Goal: Information Seeking & Learning: Find specific fact

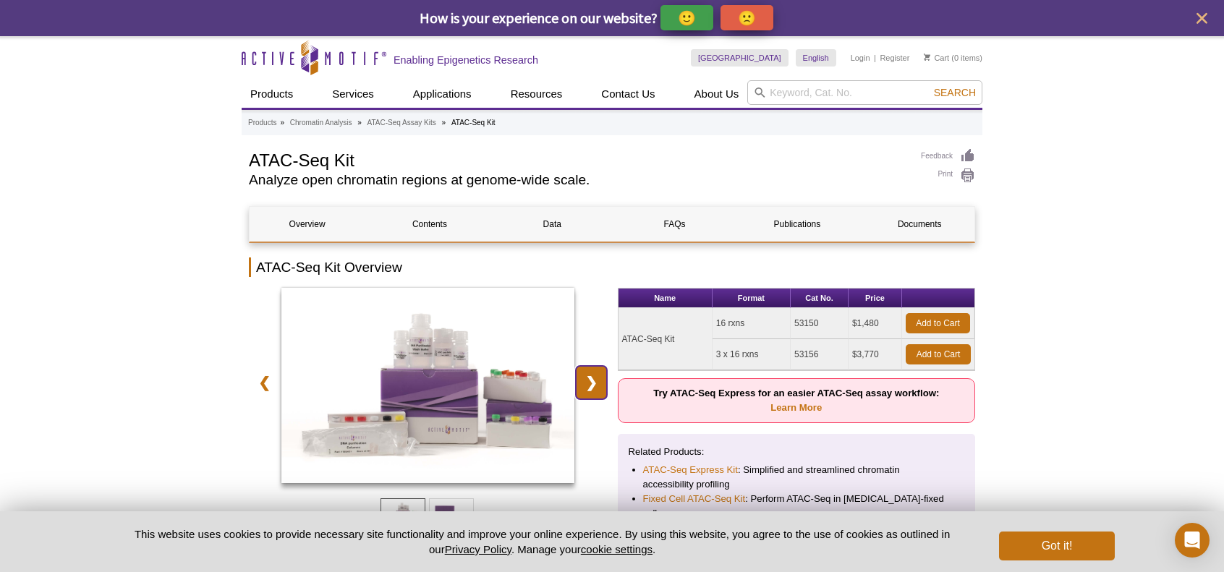
click at [589, 380] on link "❯" at bounding box center [591, 382] width 31 height 33
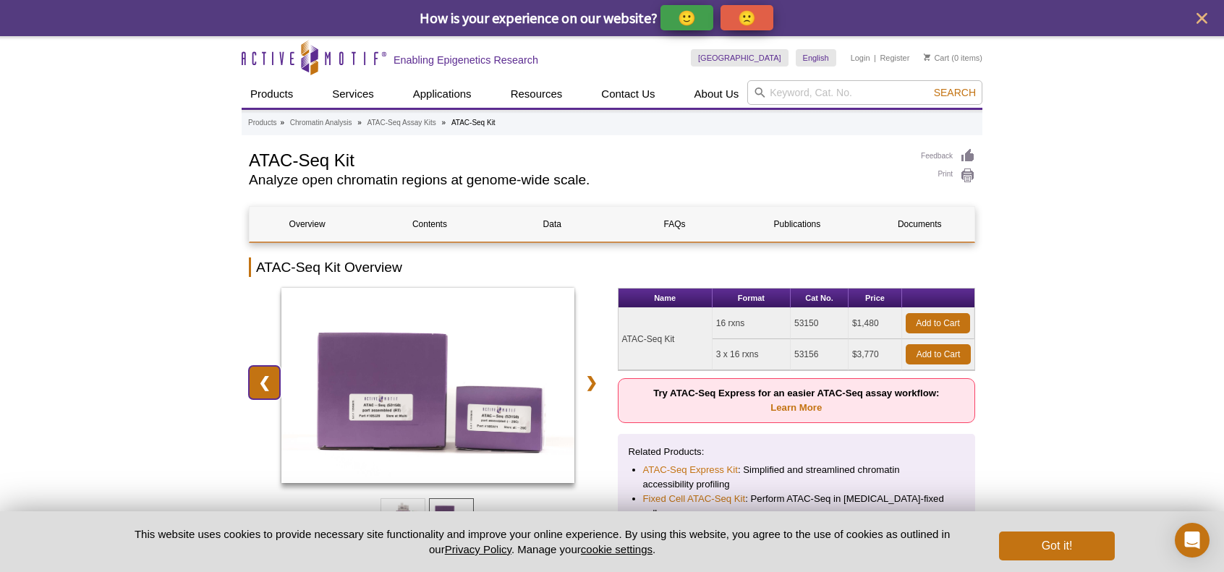
click at [260, 388] on link "❮" at bounding box center [264, 382] width 31 height 33
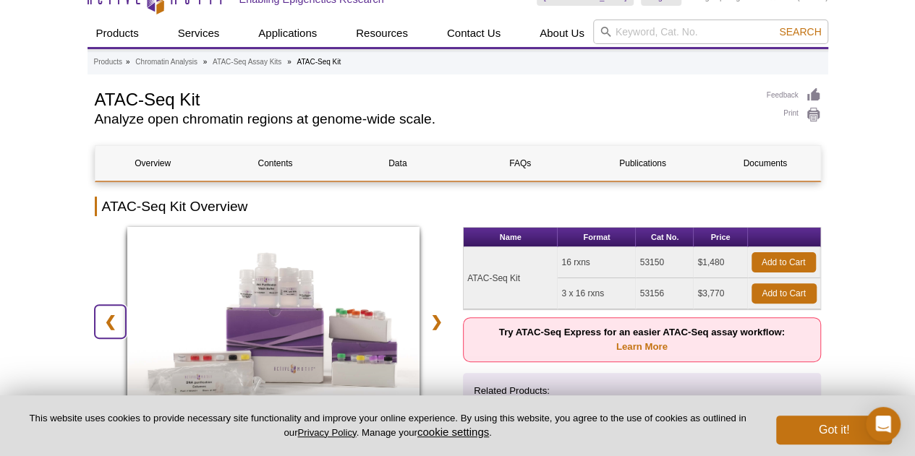
scroll to position [145, 0]
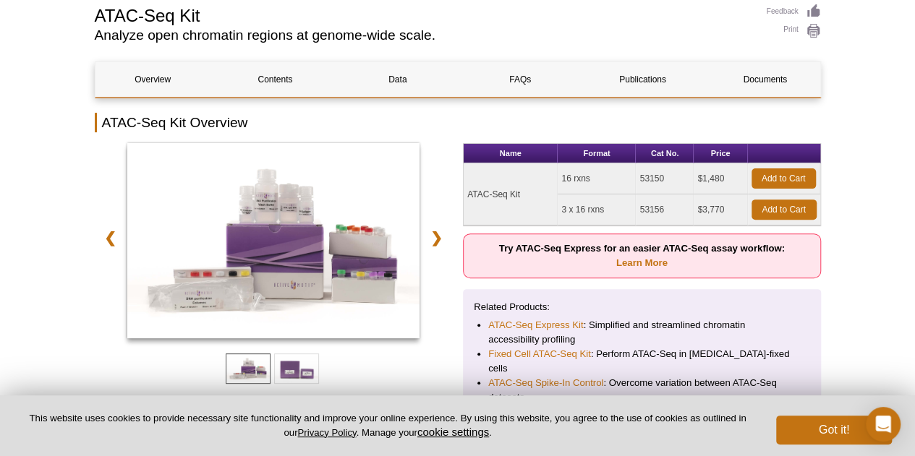
click at [646, 208] on td "53156" at bounding box center [665, 210] width 58 height 31
copy td "53156"
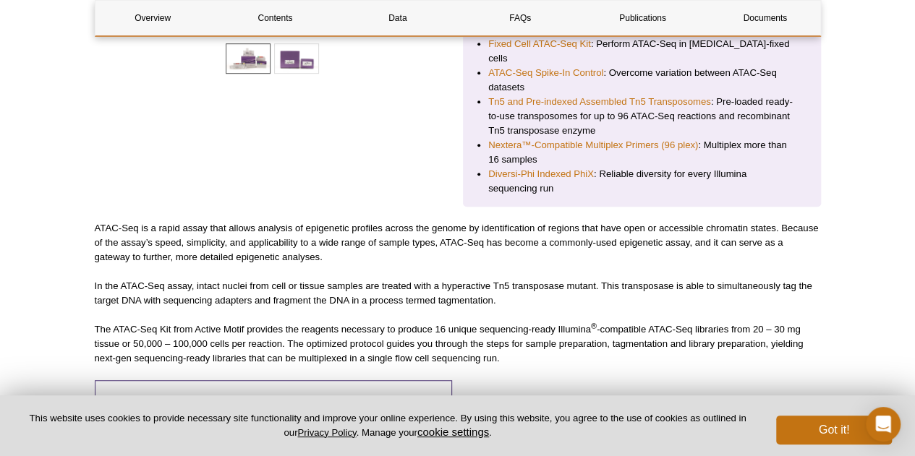
scroll to position [90, 0]
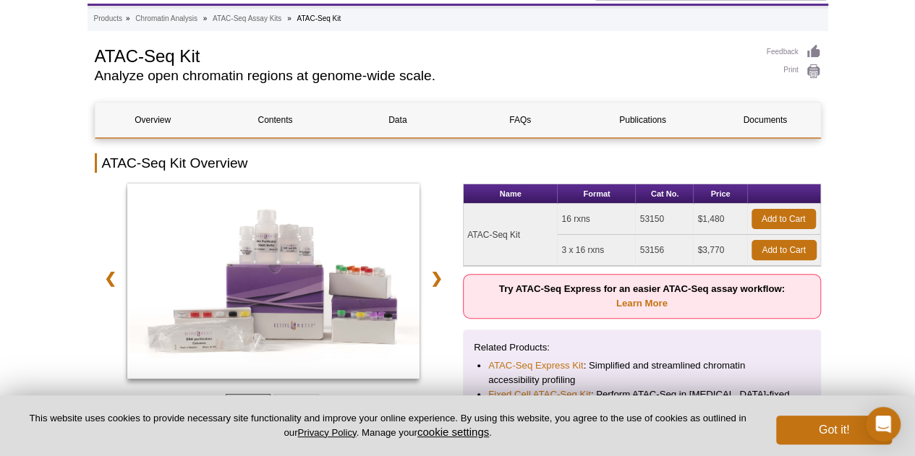
drag, startPoint x: 470, startPoint y: 232, endPoint x: 517, endPoint y: 231, distance: 47.0
click at [516, 231] on td "ATAC-Seq Kit" at bounding box center [511, 235] width 94 height 62
click at [517, 231] on td "ATAC-Seq Kit" at bounding box center [511, 235] width 94 height 62
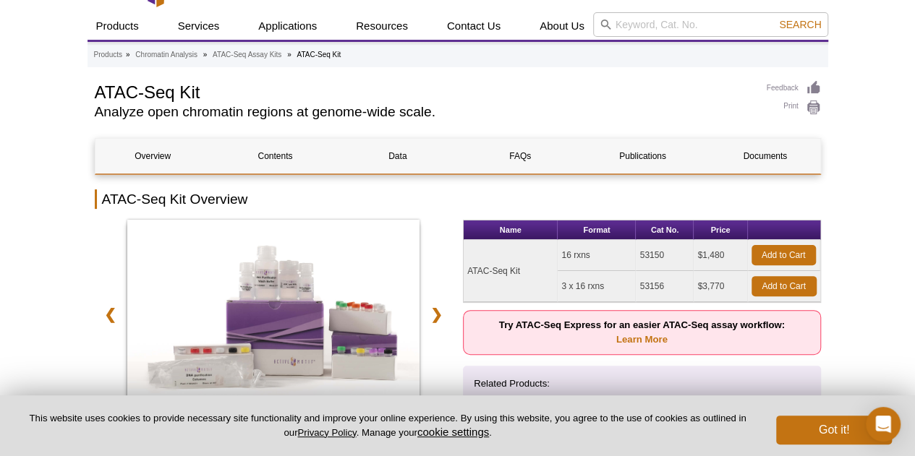
scroll to position [126, 0]
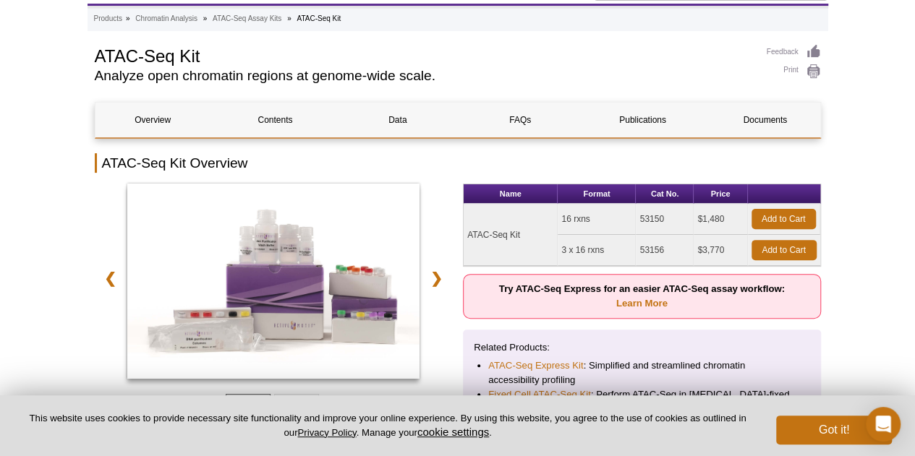
drag, startPoint x: 523, startPoint y: 231, endPoint x: 466, endPoint y: 231, distance: 57.1
click at [466, 231] on td "ATAC-Seq Kit" at bounding box center [511, 235] width 94 height 62
copy td "ATAC-Seq Kit"
click at [564, 246] on td "3 x 16 rxns" at bounding box center [597, 250] width 78 height 31
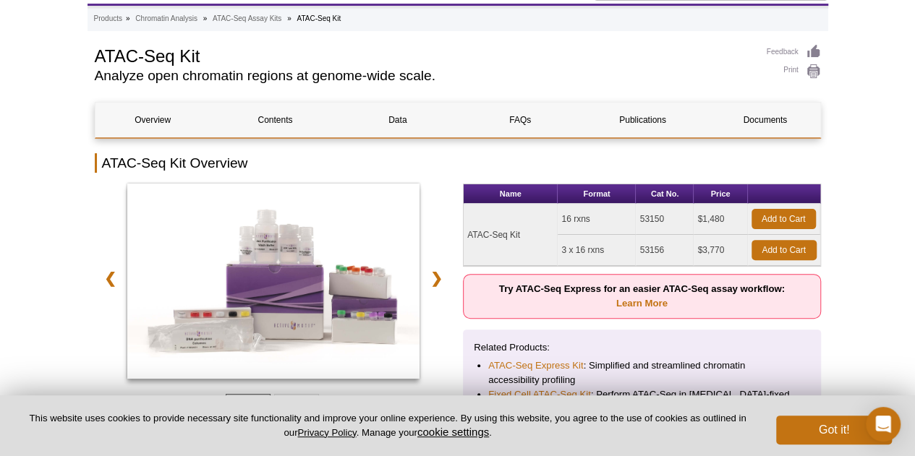
drag, startPoint x: 560, startPoint y: 247, endPoint x: 620, endPoint y: 252, distance: 60.3
click at [620, 252] on td "3 x 16 rxns" at bounding box center [597, 250] width 78 height 31
copy td "3 x 16 rxns"
click at [646, 247] on td "53156" at bounding box center [665, 250] width 58 height 31
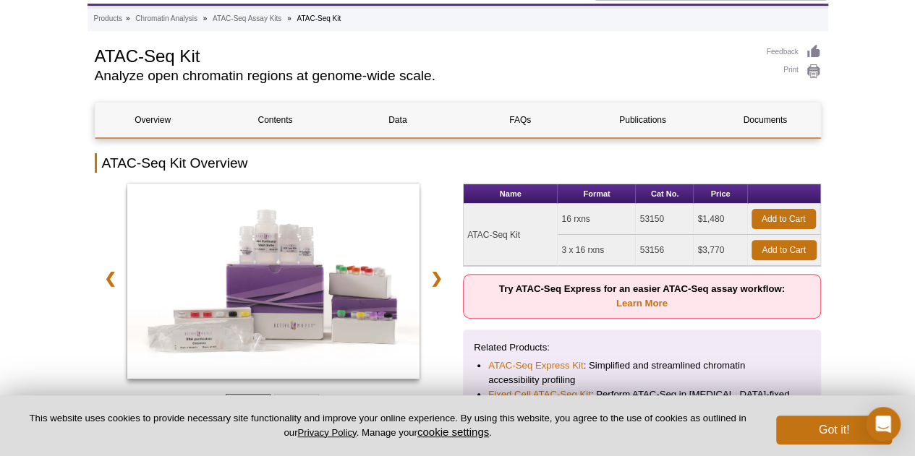
copy td "53156"
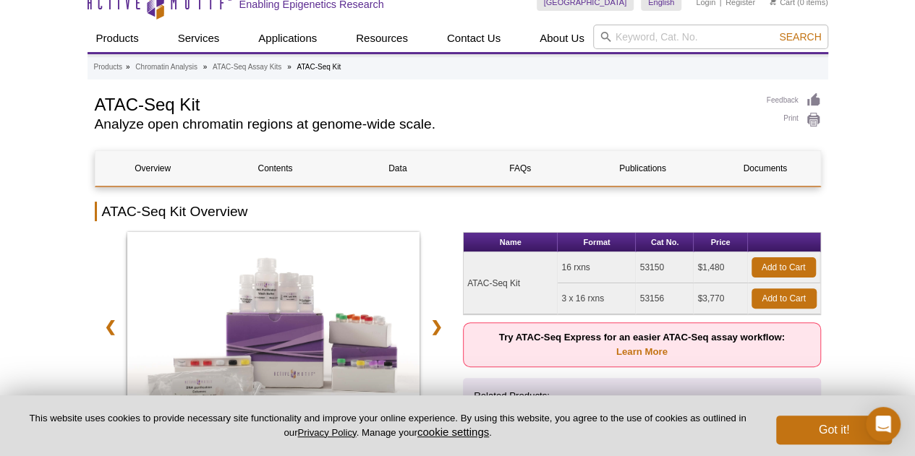
scroll to position [145, 0]
